Goal: Download file/media

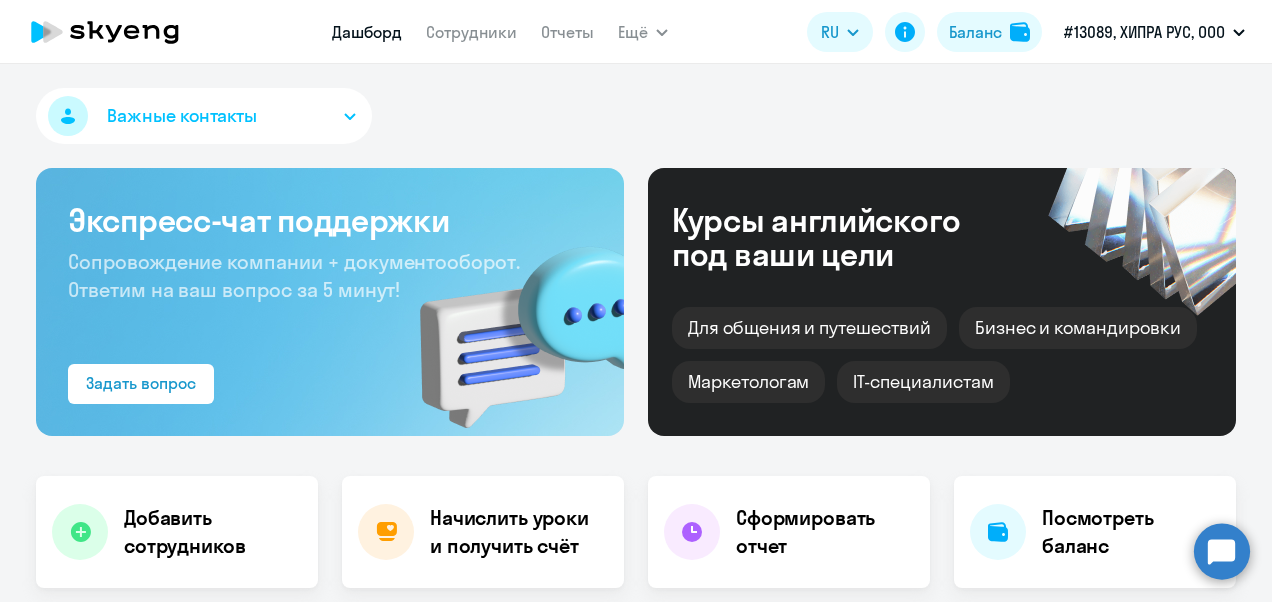
select select "30"
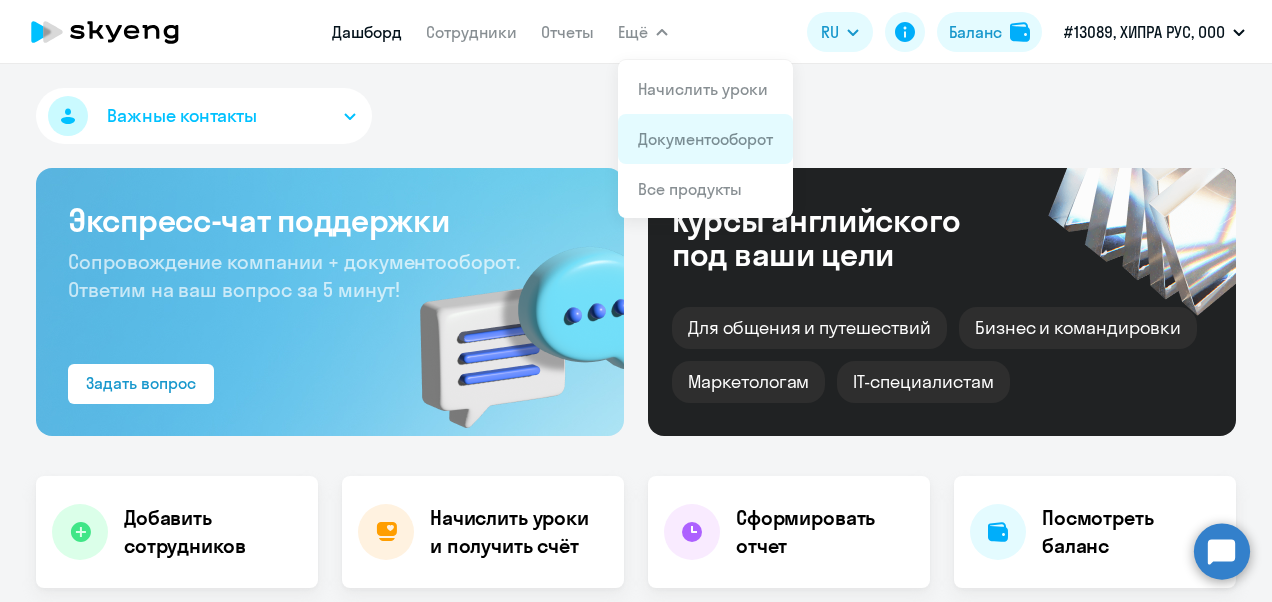
click at [667, 137] on link "Документооборот" at bounding box center [705, 139] width 135 height 20
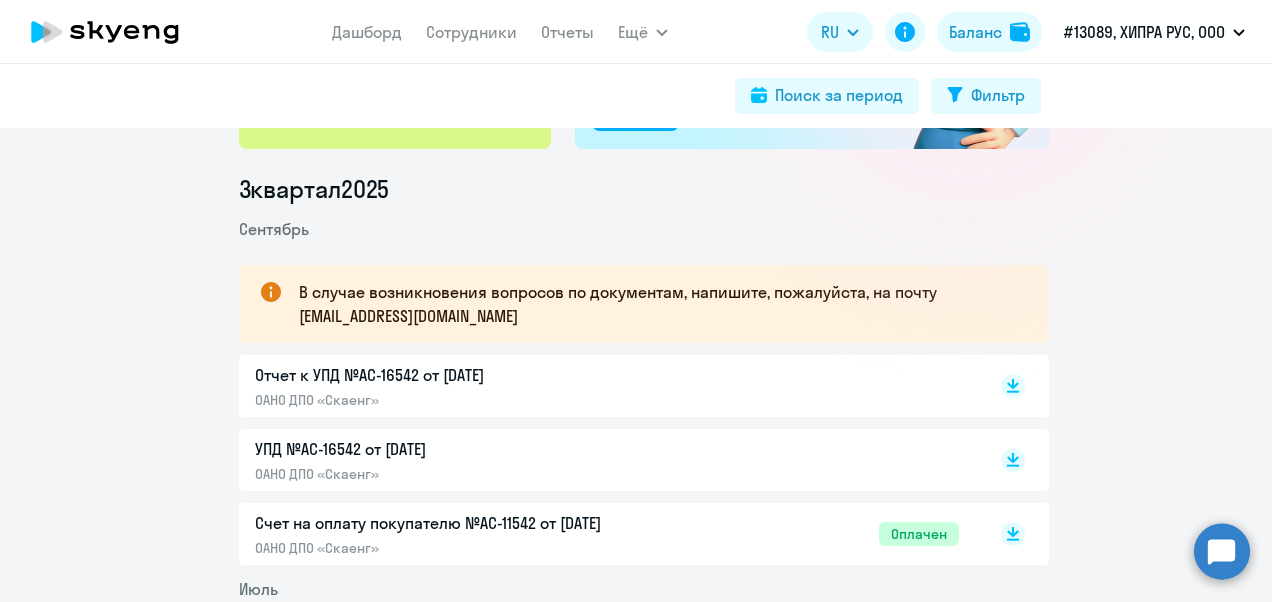
scroll to position [200, 0]
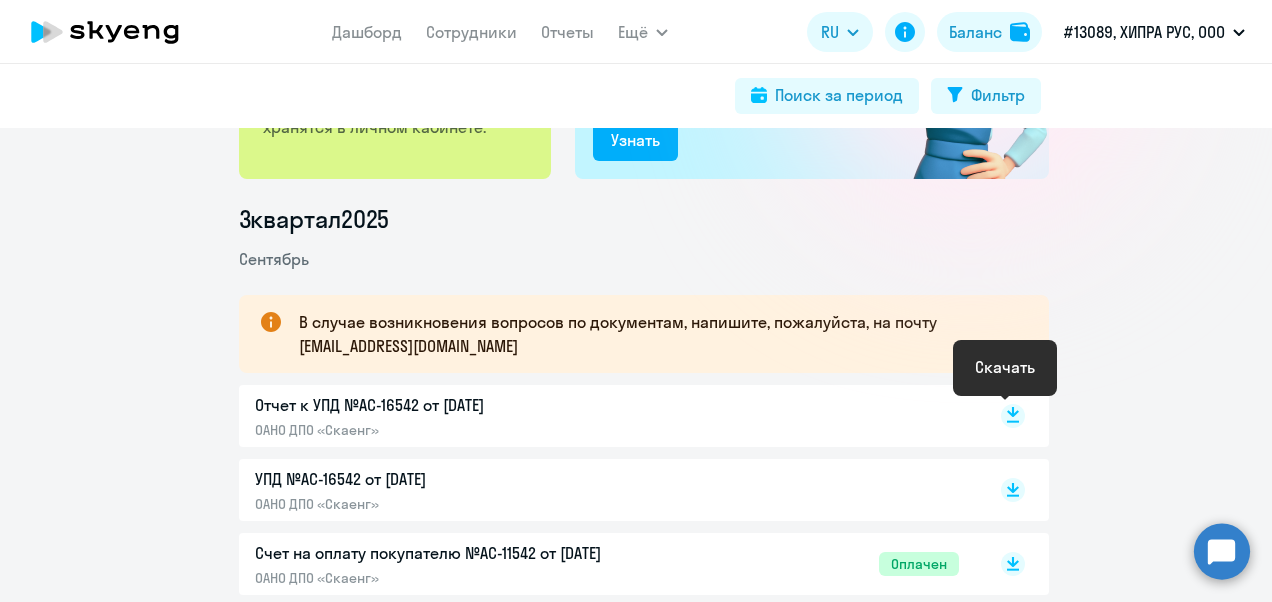
click at [1008, 415] on rect at bounding box center [1013, 416] width 24 height 24
click at [1001, 410] on rect at bounding box center [1013, 416] width 24 height 24
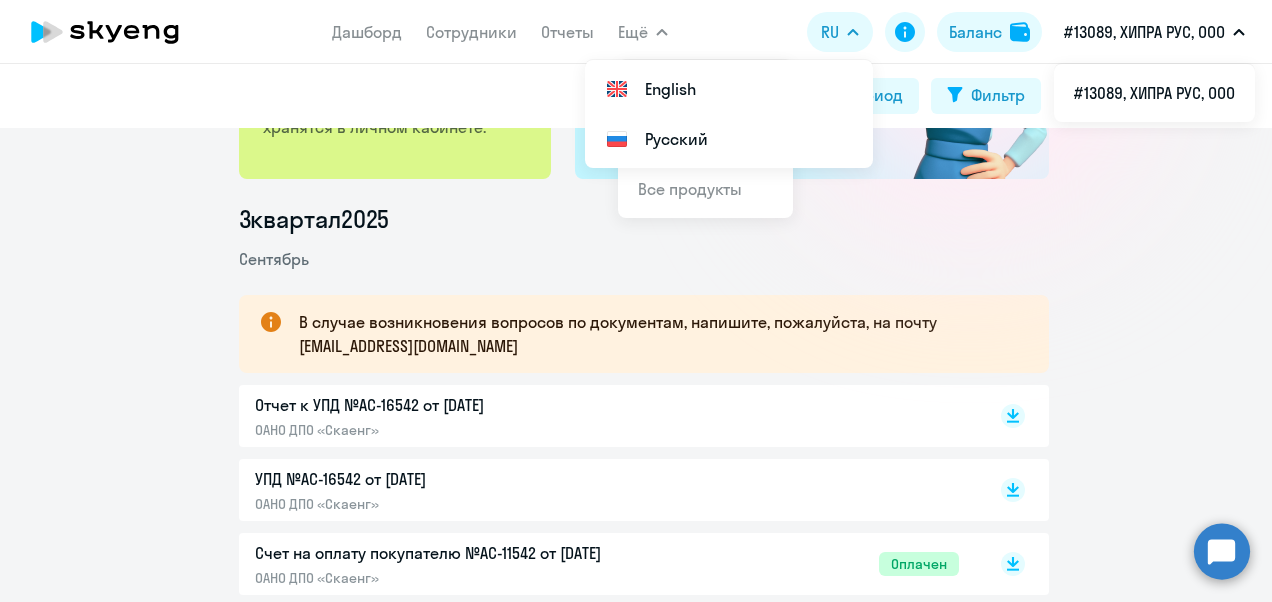
scroll to position [0, 0]
